Goal: Register for event/course

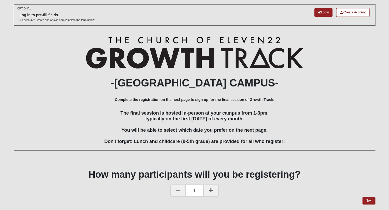
scroll to position [39, 0]
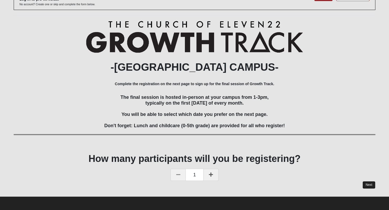
click at [369, 183] on link "Next" at bounding box center [369, 185] width 13 height 8
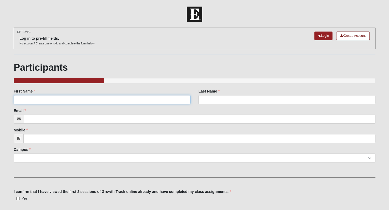
click at [164, 97] on input "First Name" at bounding box center [102, 99] width 177 height 9
type input "[PERSON_NAME]"
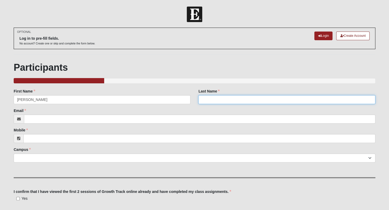
type input "[PERSON_NAME]"
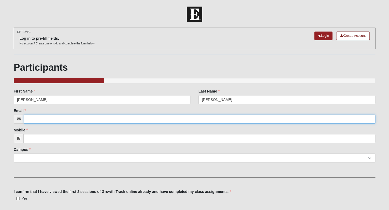
type input "[EMAIL_ADDRESS][DOMAIN_NAME]"
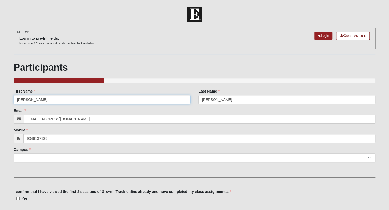
type input "[PHONE_NUMBER]"
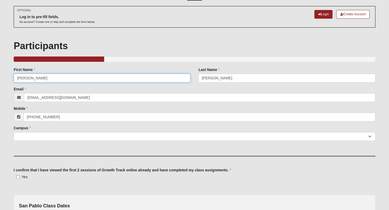
scroll to position [29, 0]
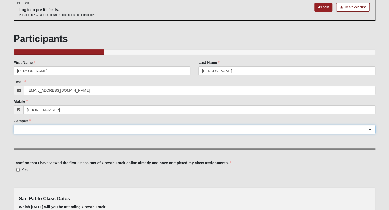
click at [82, 127] on select "[GEOGRAPHIC_DATA] [GEOGRAPHIC_DATA] (Coming Soon) Eleven22 Online [PERSON_NAME]…" at bounding box center [195, 129] width 362 height 9
select select "3"
click at [14, 125] on select "[GEOGRAPHIC_DATA] [GEOGRAPHIC_DATA] (Coming Soon) Eleven22 Online [PERSON_NAME]…" at bounding box center [195, 129] width 362 height 9
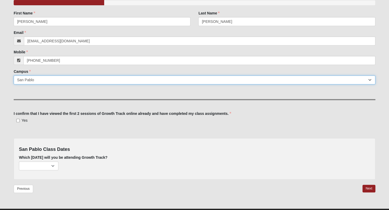
scroll to position [89, 0]
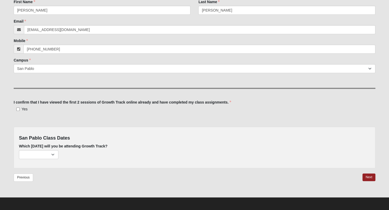
click at [24, 109] on span "Yes" at bounding box center [25, 109] width 6 height 4
click at [20, 109] on input "Yes" at bounding box center [17, 109] width 3 height 3
checkbox input "true"
click at [54, 155] on select "[DATE] (149 remaining) [DATE] (221 remaining) [DATE] (222 remaining)" at bounding box center [38, 154] width 39 height 9
select select "715"
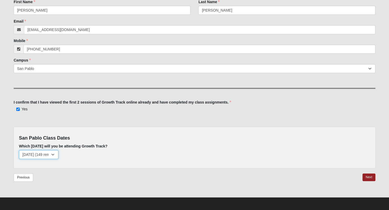
click at [19, 150] on select "[DATE] (149 remaining) [DATE] (221 remaining) [DATE] (222 remaining)" at bounding box center [38, 154] width 39 height 9
click at [367, 175] on link "Next" at bounding box center [369, 178] width 13 height 8
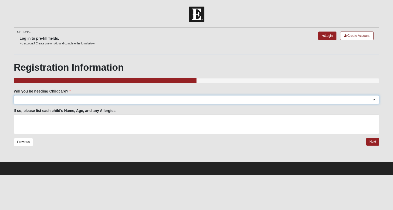
click at [39, 97] on select "Yes No" at bounding box center [197, 99] width 366 height 9
select select "No"
click at [14, 95] on select "Yes No" at bounding box center [197, 99] width 366 height 9
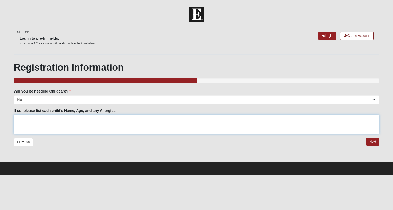
click at [123, 123] on textarea "If so, please list each child's Name, Age, and any Allergies." at bounding box center [197, 124] width 366 height 19
type textarea "n/a"
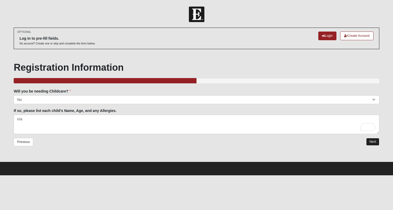
click at [368, 141] on link "Next" at bounding box center [372, 142] width 13 height 8
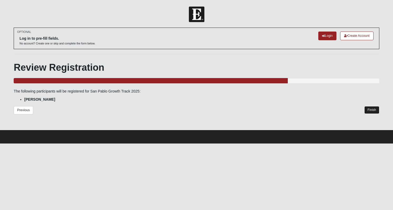
click at [369, 109] on link "Finish" at bounding box center [371, 110] width 15 height 8
